Goal: Task Accomplishment & Management: Complete application form

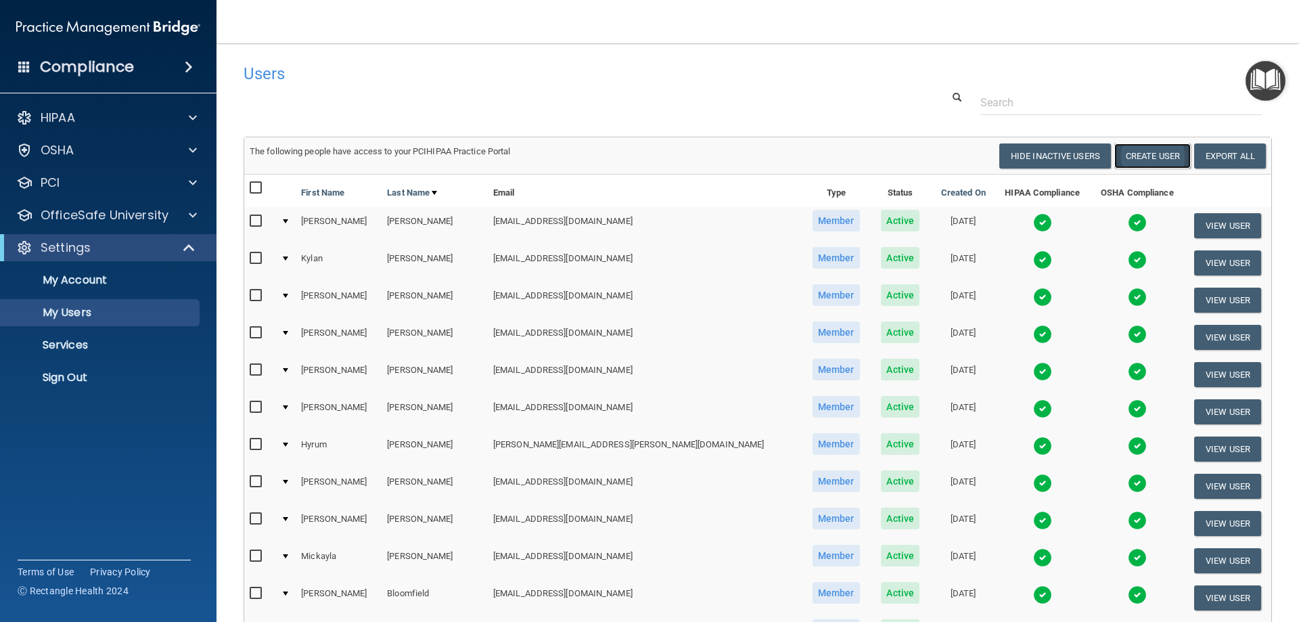
click at [1155, 159] on button "Create User" at bounding box center [1152, 155] width 76 height 25
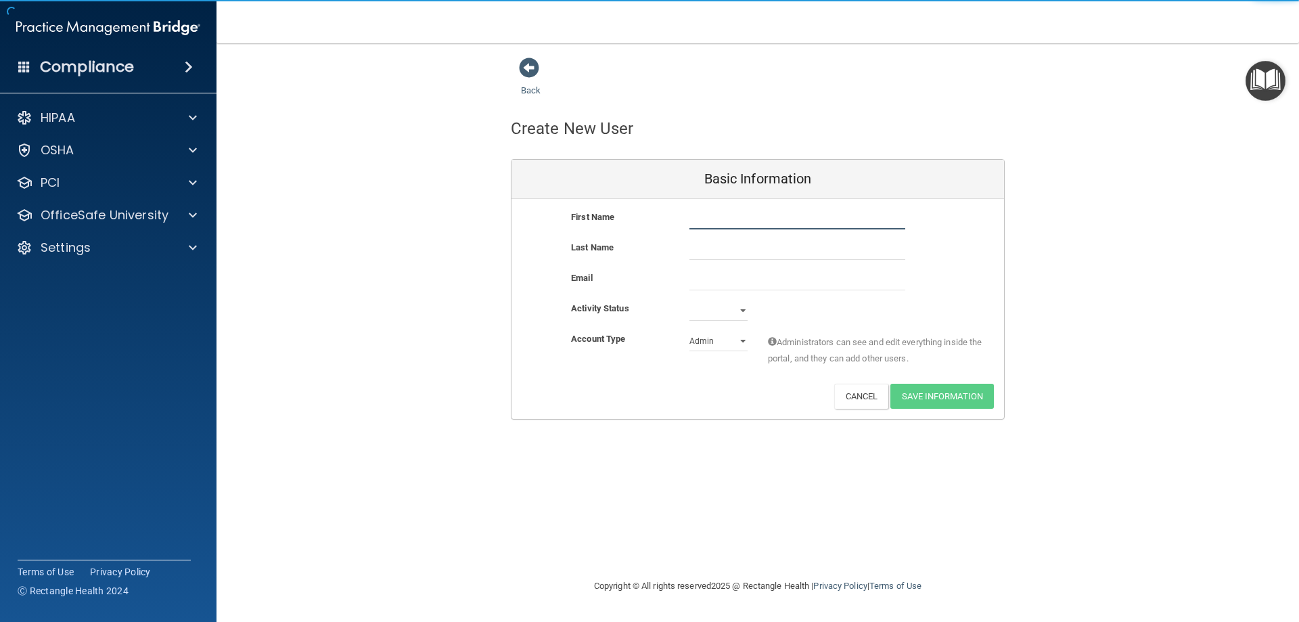
click at [739, 223] on input "text" at bounding box center [798, 219] width 216 height 20
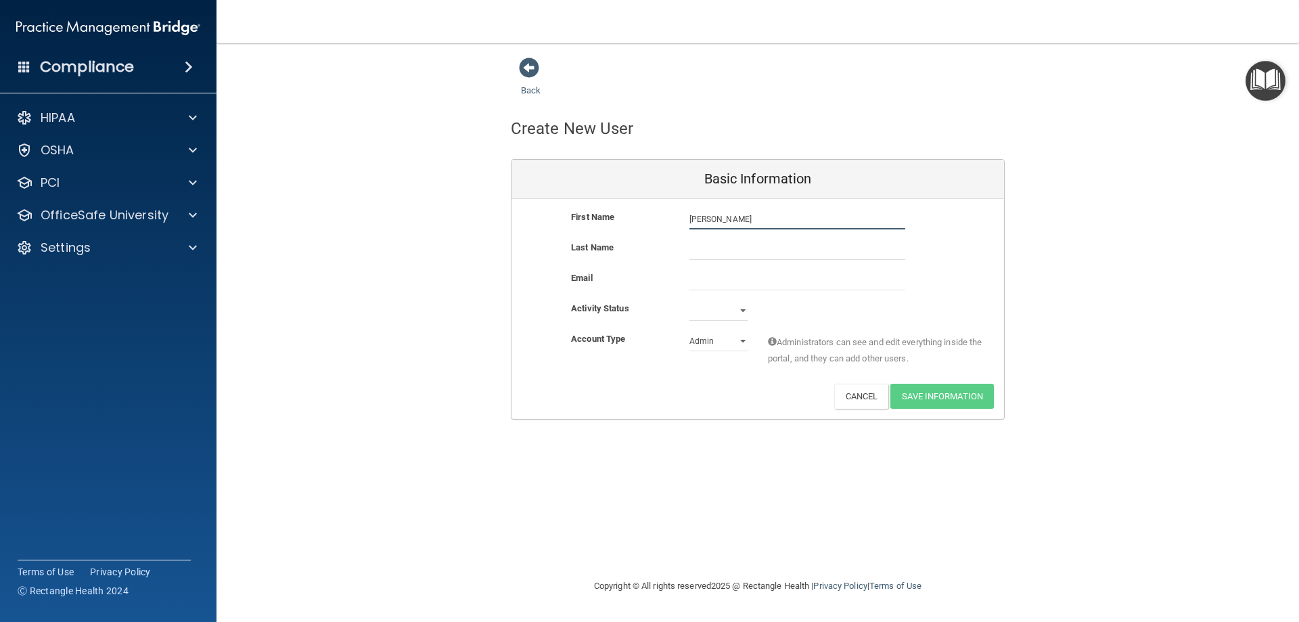
type input "[PERSON_NAME]"
click at [768, 254] on input "New" at bounding box center [798, 250] width 216 height 20
type input "[PERSON_NAME]"
click at [742, 284] on input "email" at bounding box center [798, 280] width 216 height 20
click at [723, 282] on input "email" at bounding box center [798, 280] width 216 height 20
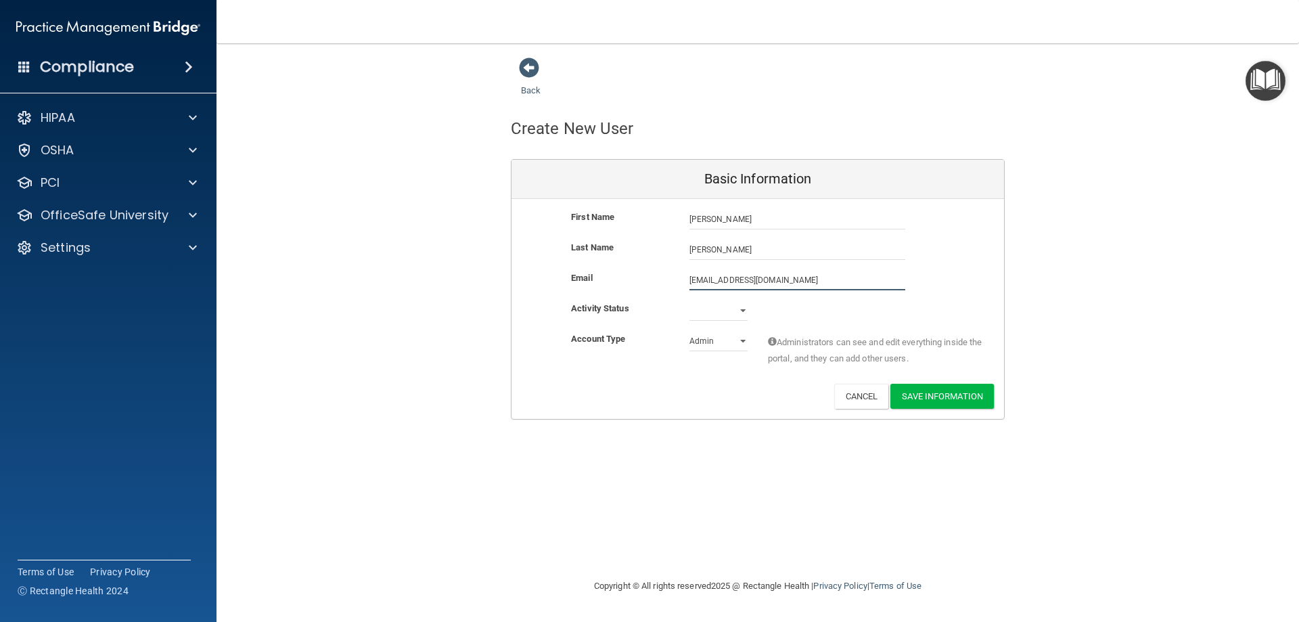
type input "[EMAIL_ADDRESS][DOMAIN_NAME]"
click at [740, 313] on select "Active Inactive" at bounding box center [719, 310] width 58 height 20
select select "active"
click at [690, 300] on select "Active Inactive" at bounding box center [719, 310] width 58 height 20
click at [714, 342] on select "Admin Member" at bounding box center [719, 341] width 58 height 20
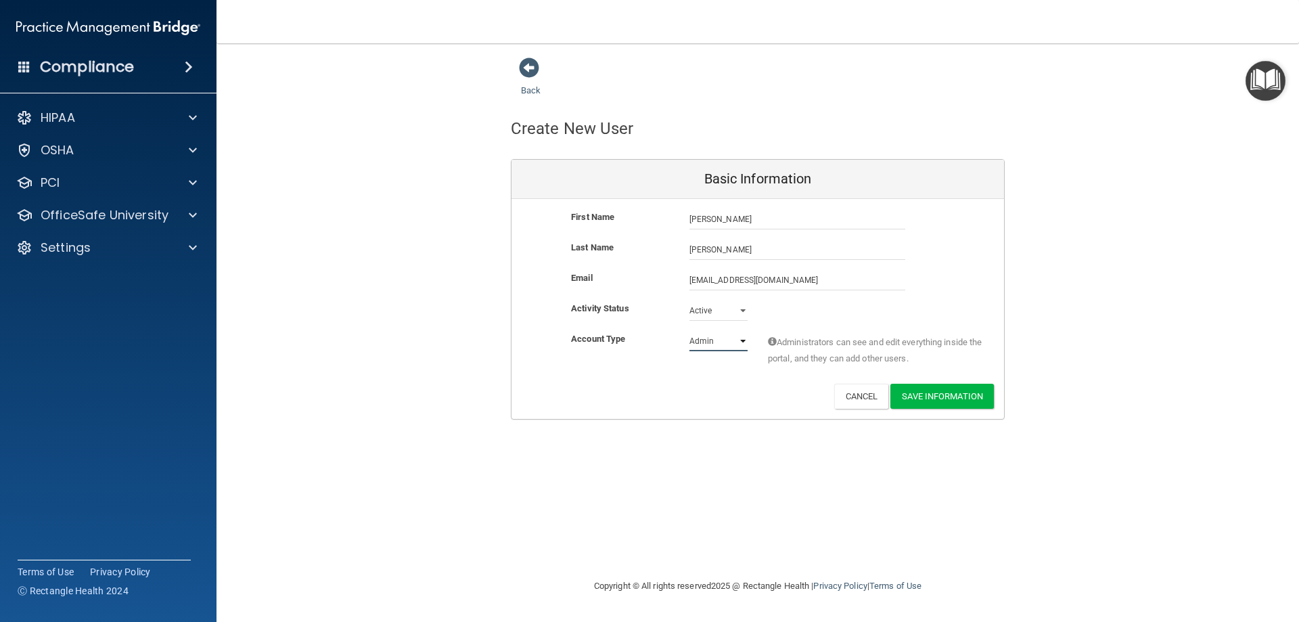
select select "practice_member"
click at [690, 331] on select "Admin Member" at bounding box center [719, 341] width 58 height 20
